Goal: Find specific page/section: Find specific page/section

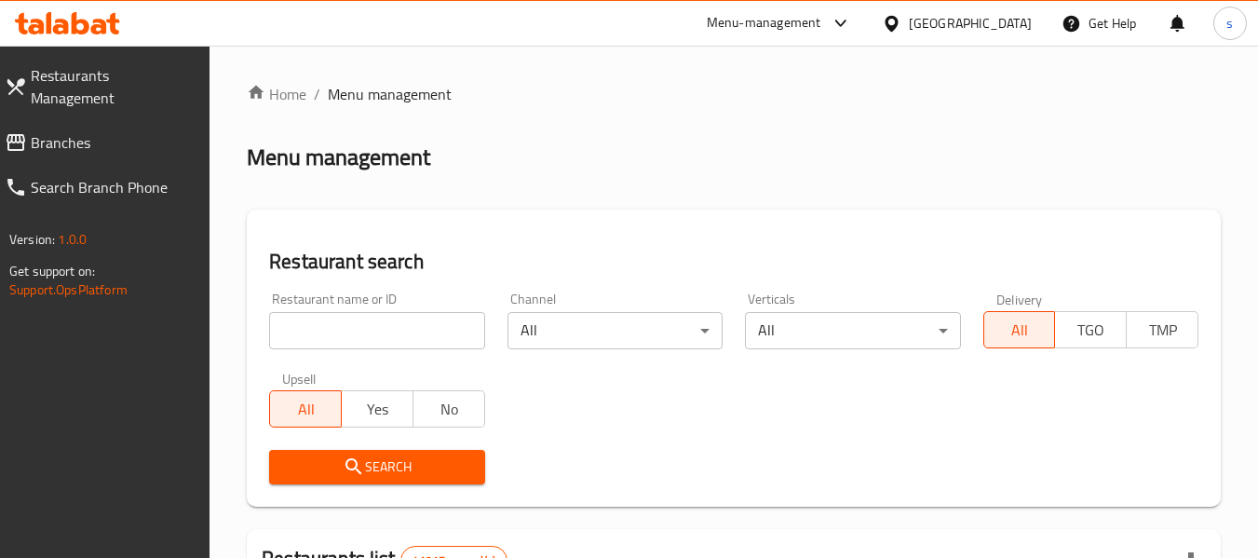
click at [117, 131] on span "Branches" at bounding box center [113, 142] width 165 height 22
click at [113, 131] on span "Branches" at bounding box center [113, 142] width 165 height 22
click at [822, 31] on div at bounding box center [836, 23] width 31 height 22
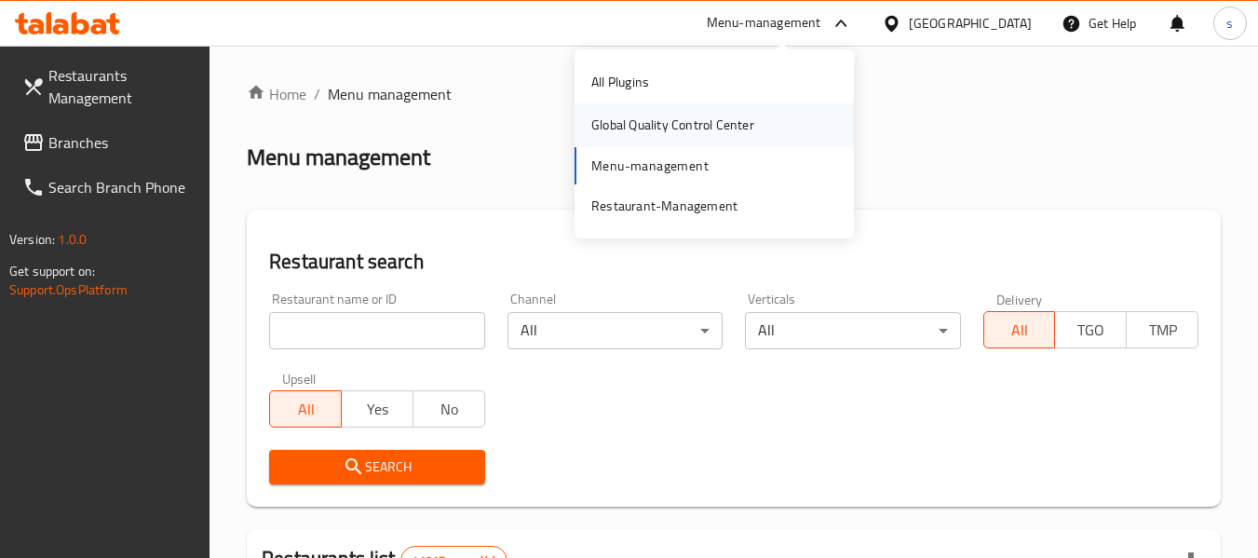
click at [675, 133] on div "Global Quality Control Center" at bounding box center [672, 124] width 163 height 20
